Goal: Download file/media

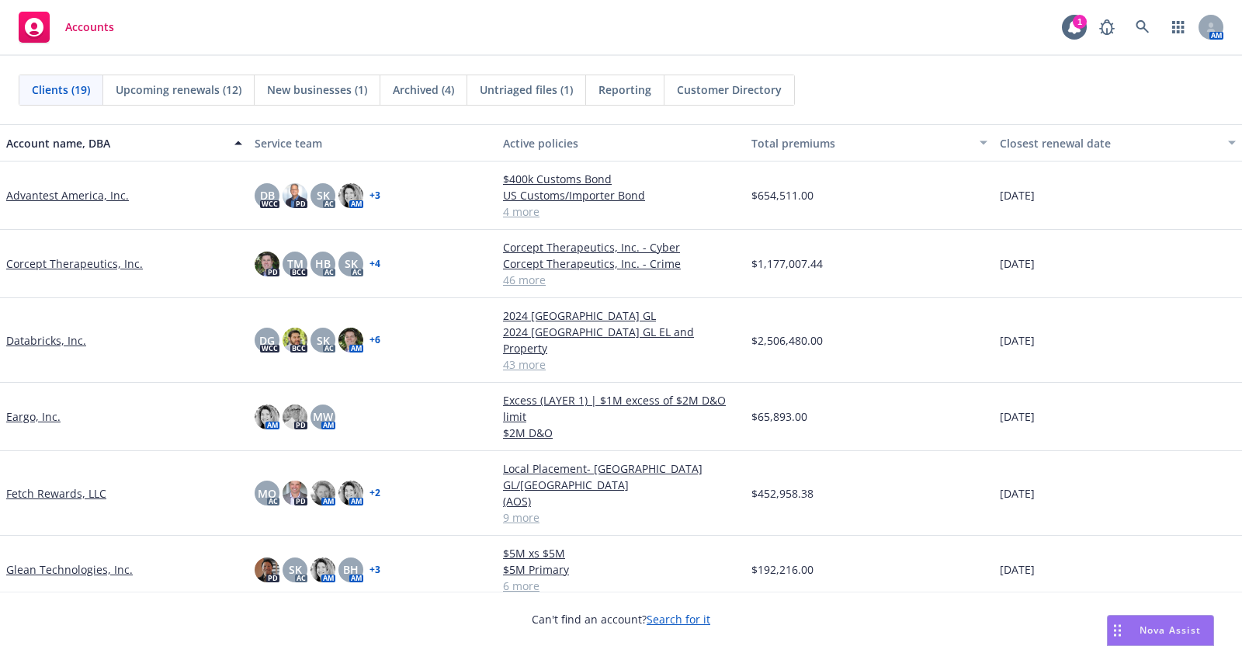
click at [60, 332] on link "Databricks, Inc." at bounding box center [46, 340] width 80 height 16
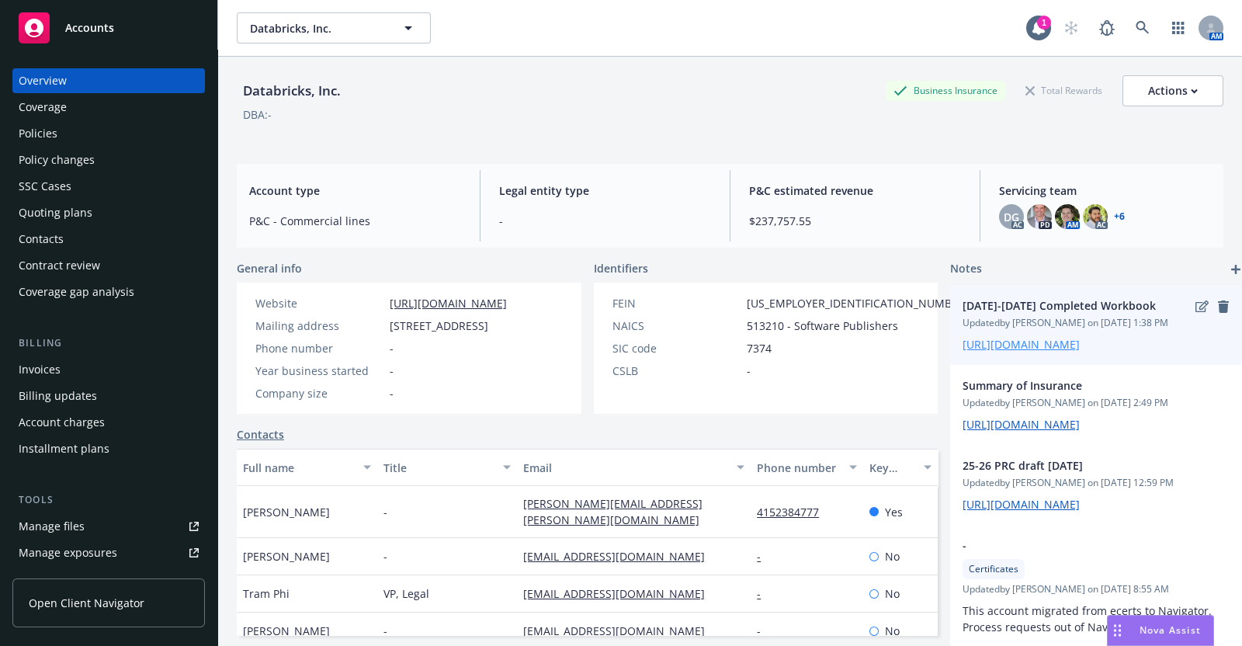
click at [1020, 352] on link "https://iln-my.sharepoint.com/:x:/r/personal/mandee_loney_newfront_com/Document…" at bounding box center [1021, 344] width 117 height 15
